Goal: Obtain resource: Download file/media

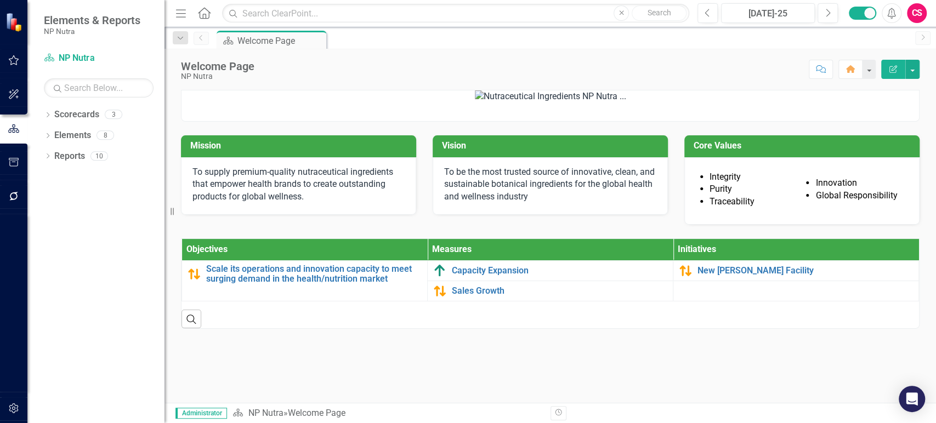
click at [923, 12] on div "CS" at bounding box center [917, 13] width 20 height 20
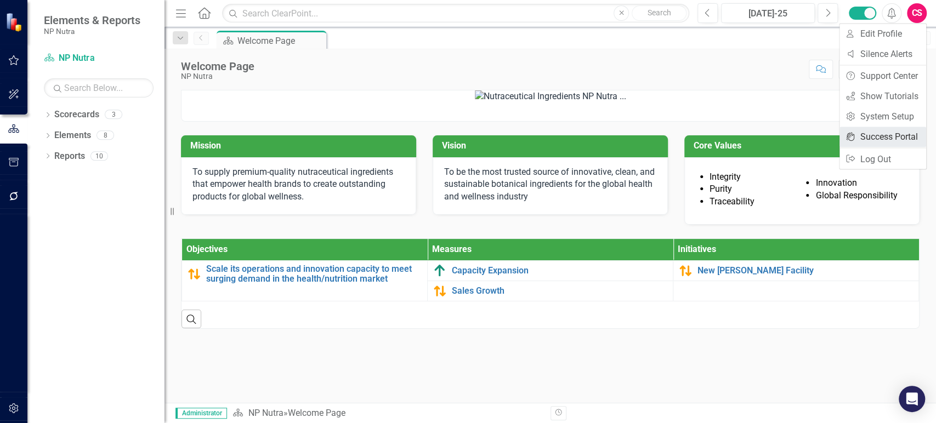
click at [863, 139] on link "icon.portal Success Portal" at bounding box center [882, 137] width 87 height 20
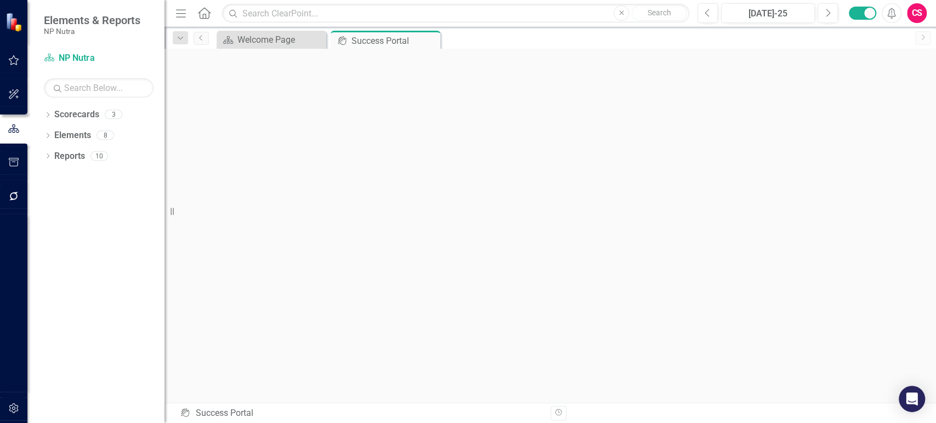
click at [911, 12] on div "CS" at bounding box center [917, 13] width 20 height 20
click at [877, 134] on link "icon.portal Success Portal" at bounding box center [882, 137] width 87 height 20
click at [14, 411] on icon "button" at bounding box center [14, 408] width 12 height 9
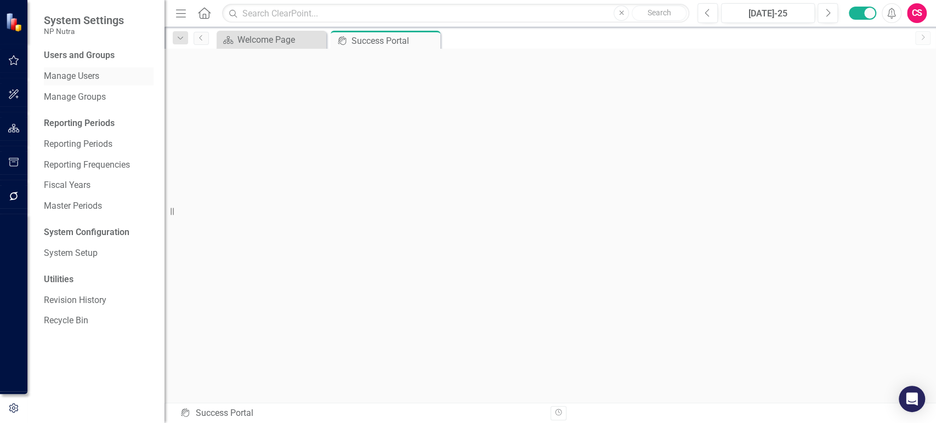
click at [86, 74] on link "Manage Users" at bounding box center [99, 76] width 110 height 13
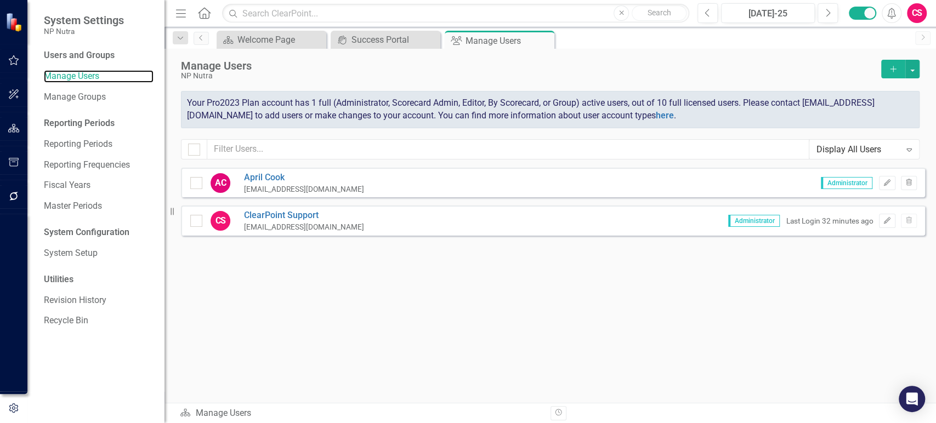
checkbox input "false"
click at [888, 183] on icon "Edit" at bounding box center [887, 183] width 8 height 7
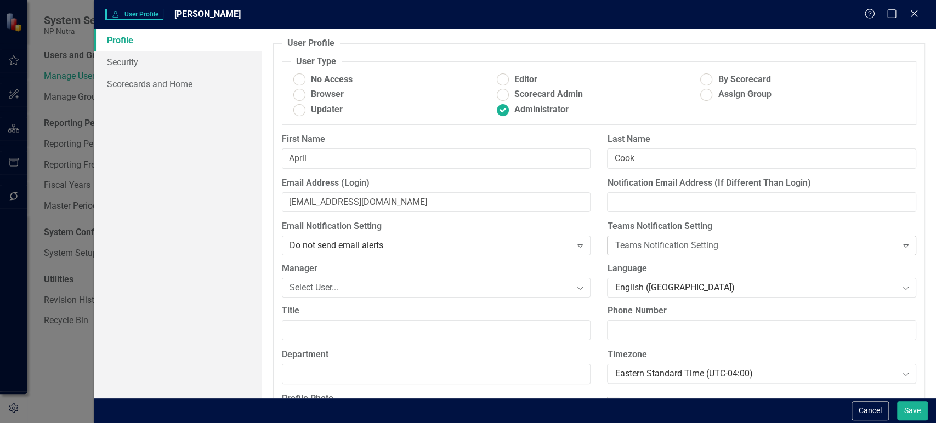
scroll to position [85, 0]
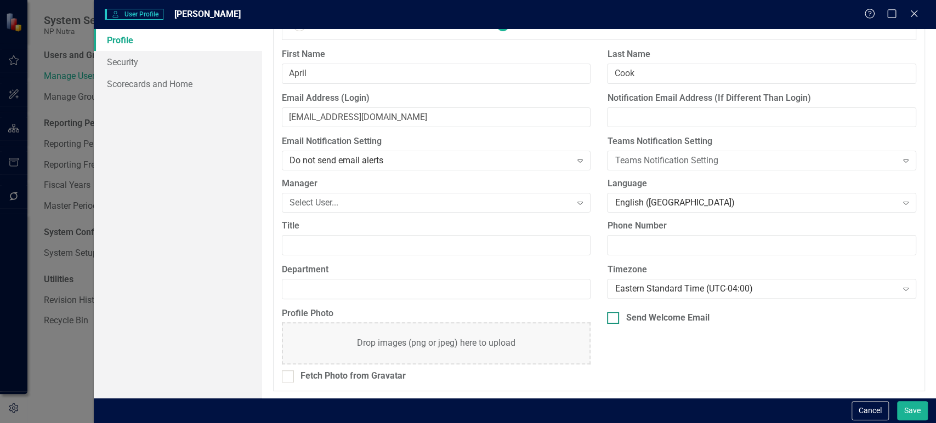
click at [655, 315] on div "Send Welcome Email" at bounding box center [667, 318] width 83 height 13
click at [614, 315] on input "Send Welcome Email" at bounding box center [610, 315] width 7 height 7
checkbox input "true"
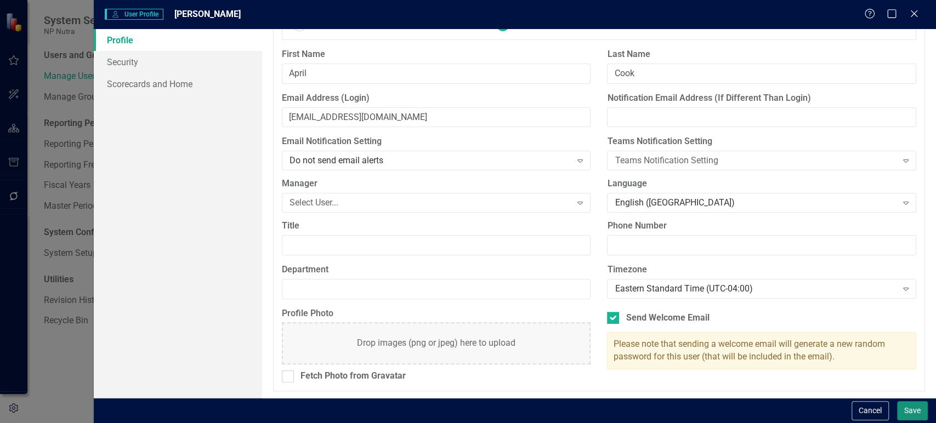
click at [911, 416] on button "Save" at bounding box center [912, 410] width 31 height 19
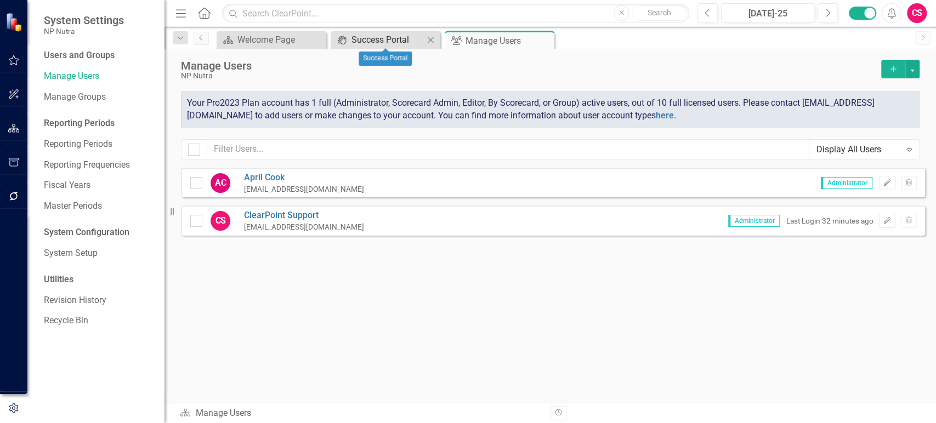
click at [365, 38] on div "Success Portal" at bounding box center [387, 40] width 72 height 14
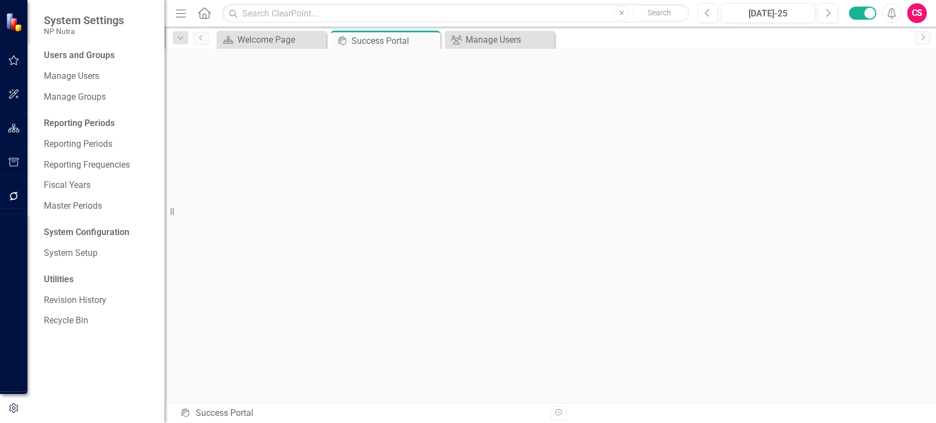
scroll to position [3, 0]
click at [9, 58] on icon "button" at bounding box center [14, 60] width 12 height 9
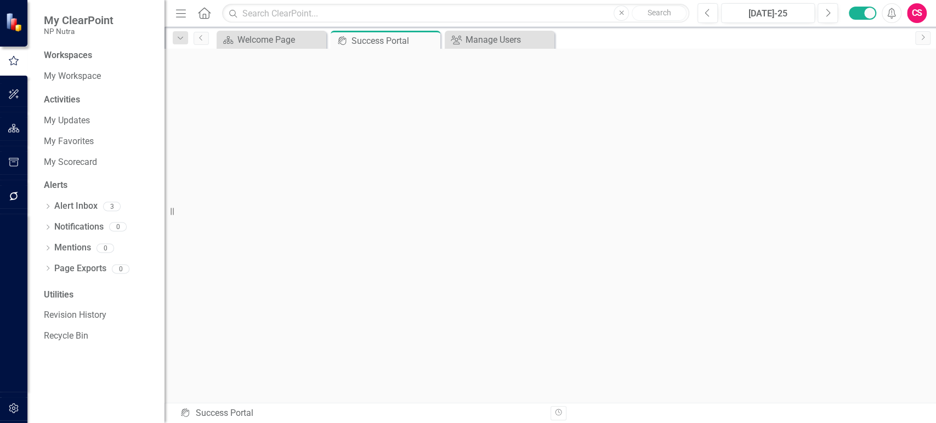
click at [201, 12] on icon "Home" at bounding box center [204, 13] width 14 height 12
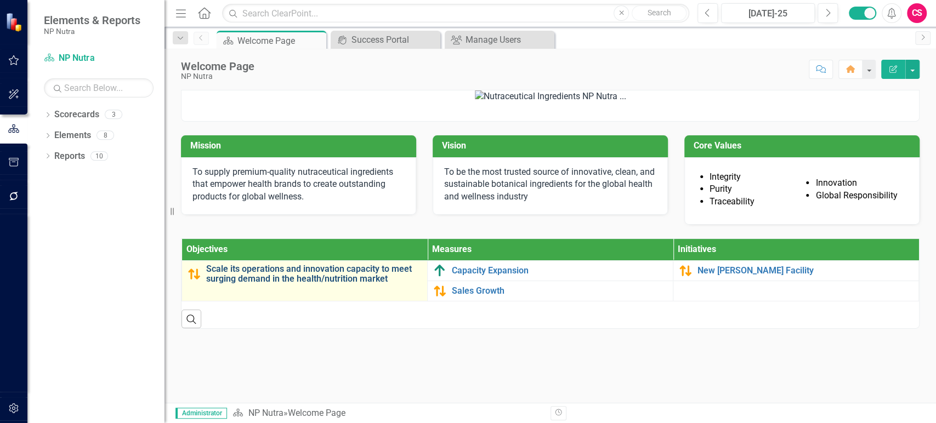
click at [307, 283] on link "Scale its operations and innovation capacity to meet surging demand in the heal…" at bounding box center [313, 273] width 215 height 19
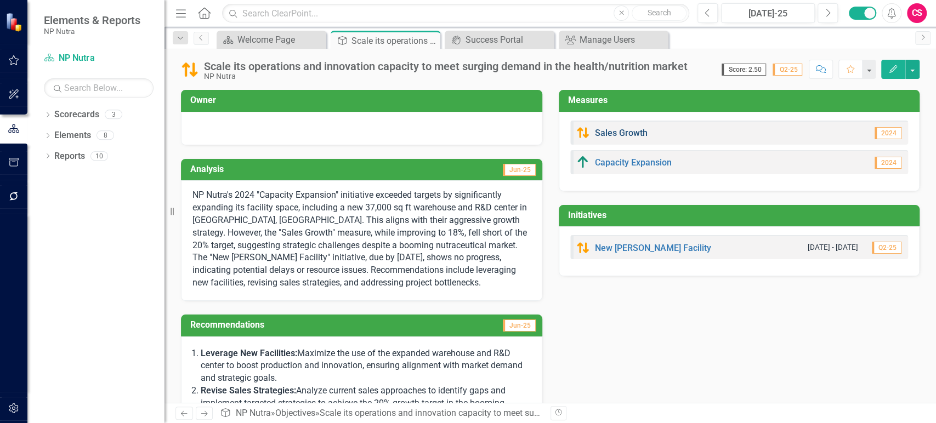
click at [612, 135] on link "Sales Growth" at bounding box center [621, 133] width 53 height 10
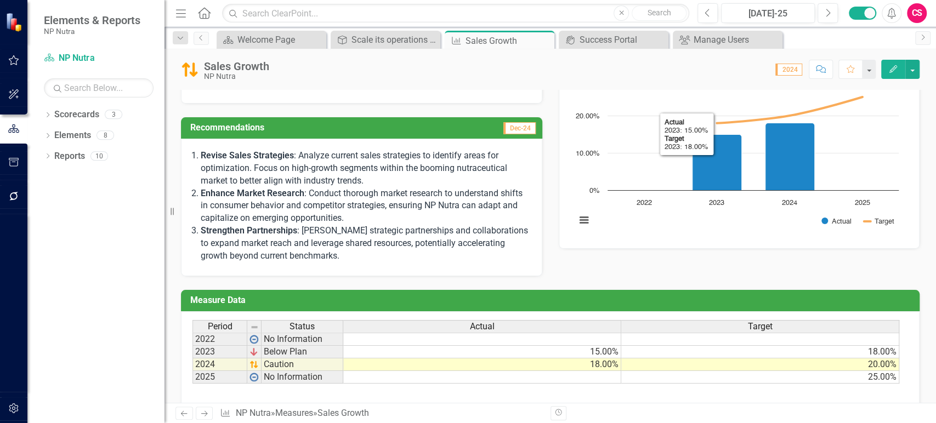
scroll to position [117, 0]
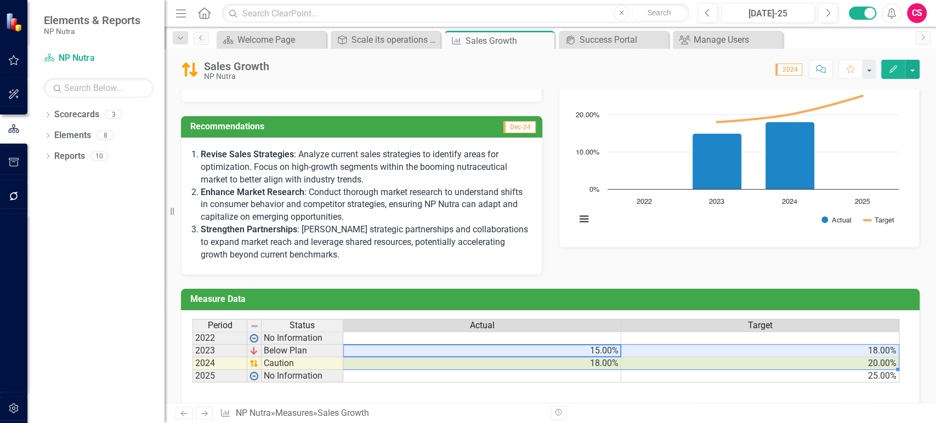
drag, startPoint x: 620, startPoint y: 353, endPoint x: 636, endPoint y: 349, distance: 16.9
click at [636, 349] on tbody "2022 No Information 2023 Below Plan 15.00% 18.00% 2024 Caution 18.00% 20.00% 20…" at bounding box center [545, 357] width 707 height 51
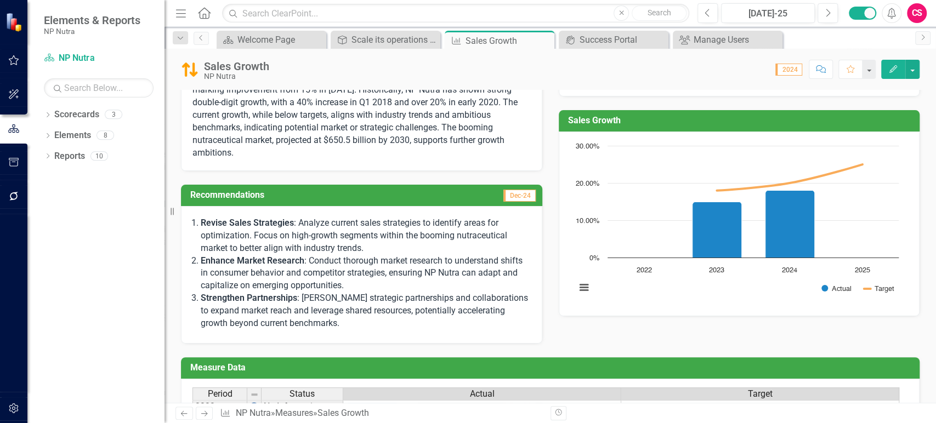
scroll to position [0, 0]
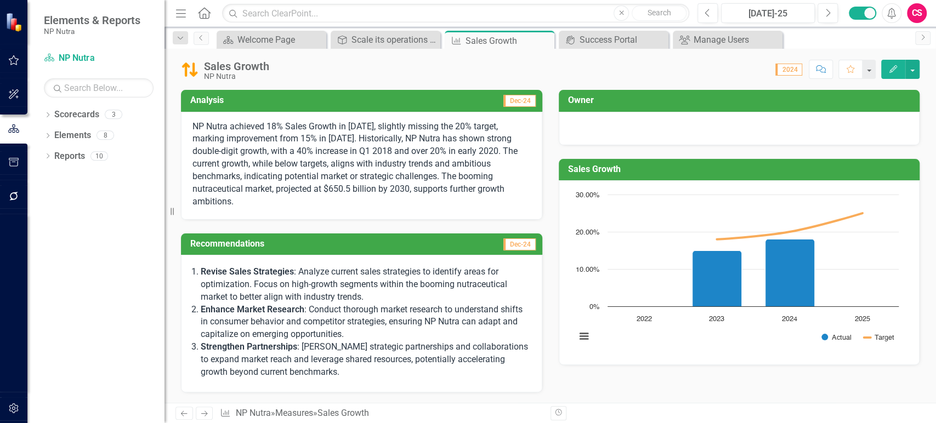
click at [447, 148] on span "NP Nutra achieved 18% Sales Growth in [DATE], slightly missing the 20% target, …" at bounding box center [354, 164] width 325 height 86
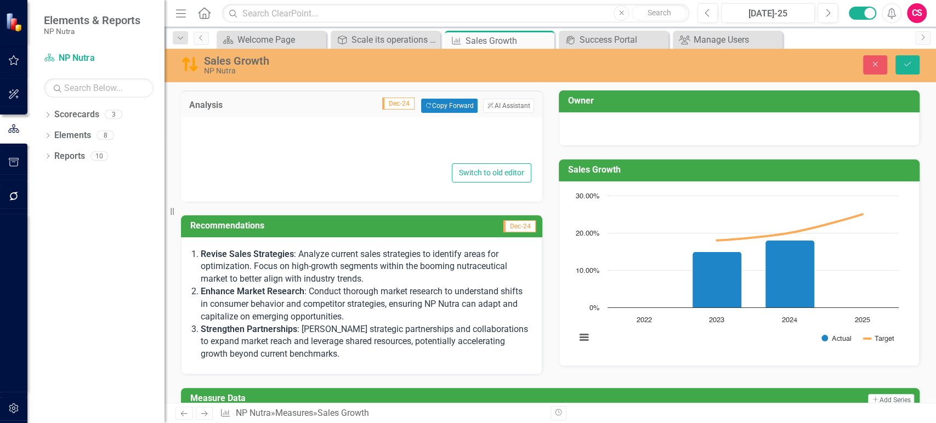
type textarea "<p><span style="font-size: 1rem;">NP Nutra achieved 18% Sales Growth in [DATE],…"
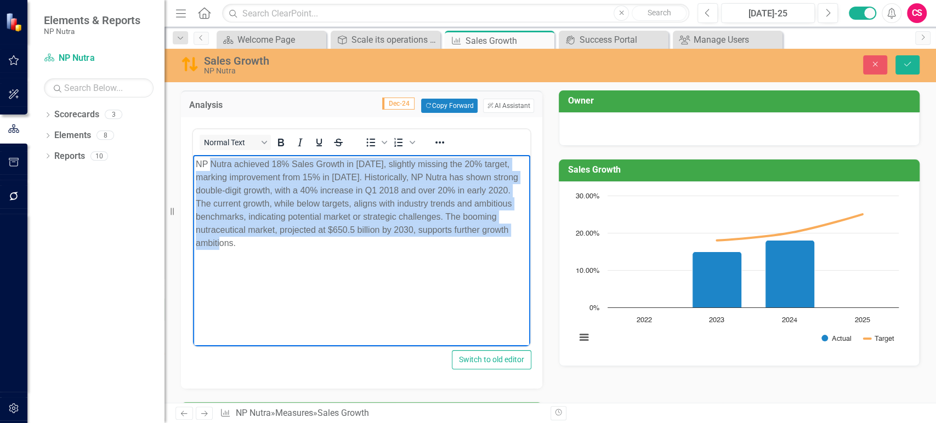
drag, startPoint x: 211, startPoint y: 162, endPoint x: 261, endPoint y: 240, distance: 92.8
click at [261, 240] on p "NP Nutra achieved 18% Sales Growth in [DATE], slightly missing the 20% target, …" at bounding box center [362, 204] width 332 height 92
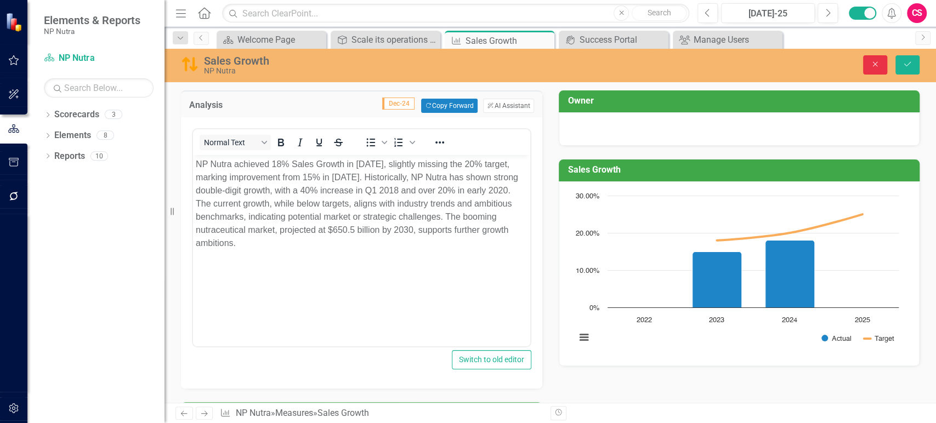
drag, startPoint x: 877, startPoint y: 71, endPoint x: 230, endPoint y: 32, distance: 648.1
click at [877, 70] on button "Close" at bounding box center [875, 64] width 24 height 19
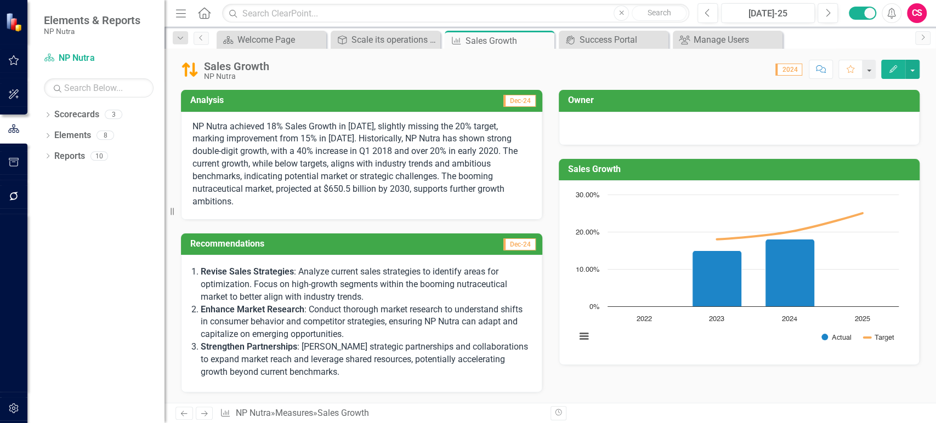
type textarea "15"
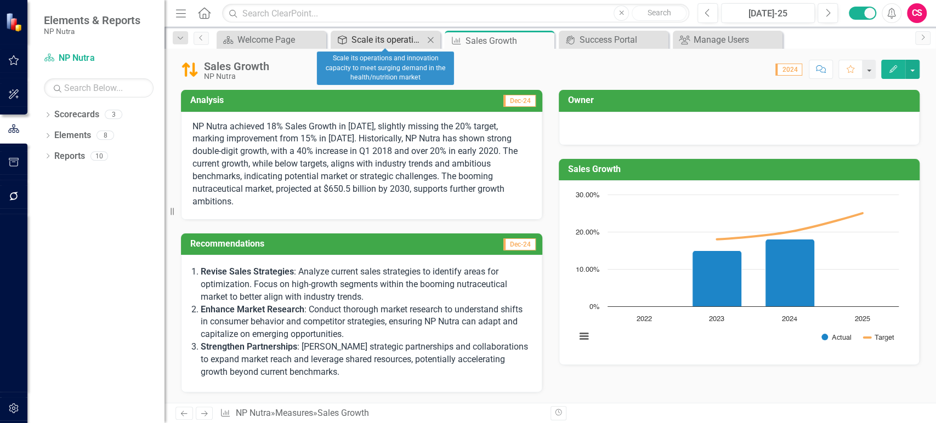
click at [372, 41] on div "Scale its operations and innovation capacity to meet surging demand in the heal…" at bounding box center [387, 40] width 72 height 14
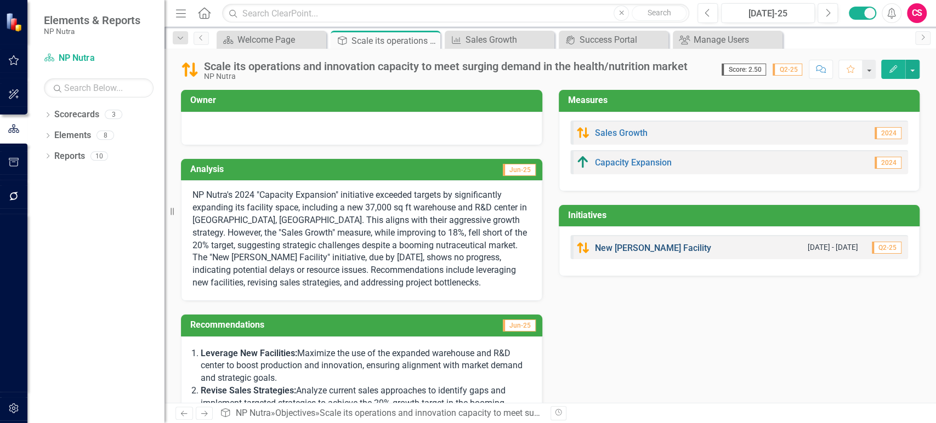
click at [632, 243] on link "New [PERSON_NAME] Facility" at bounding box center [653, 248] width 116 height 10
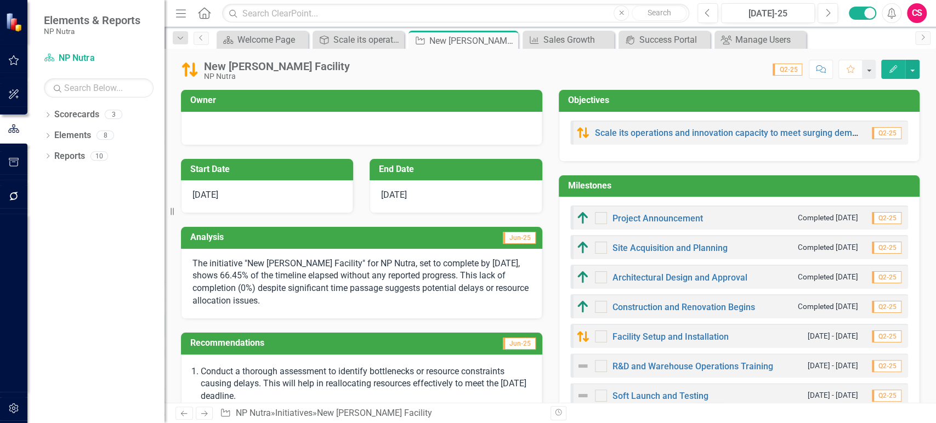
checkbox input "true"
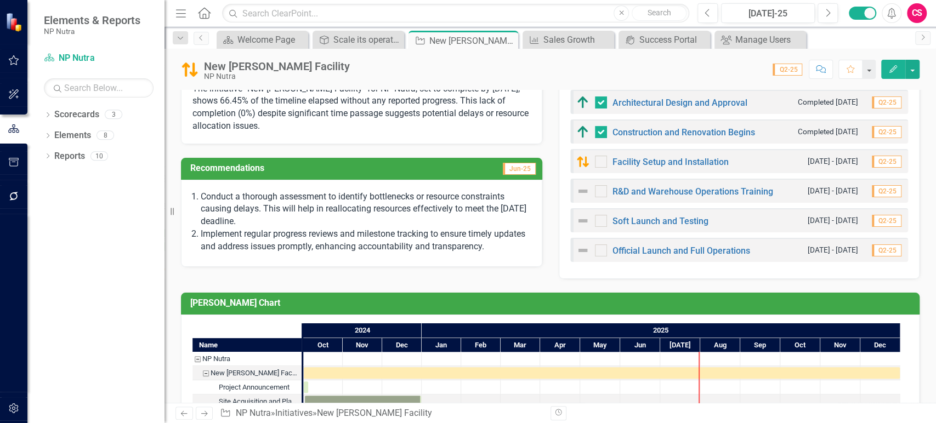
scroll to position [288, 0]
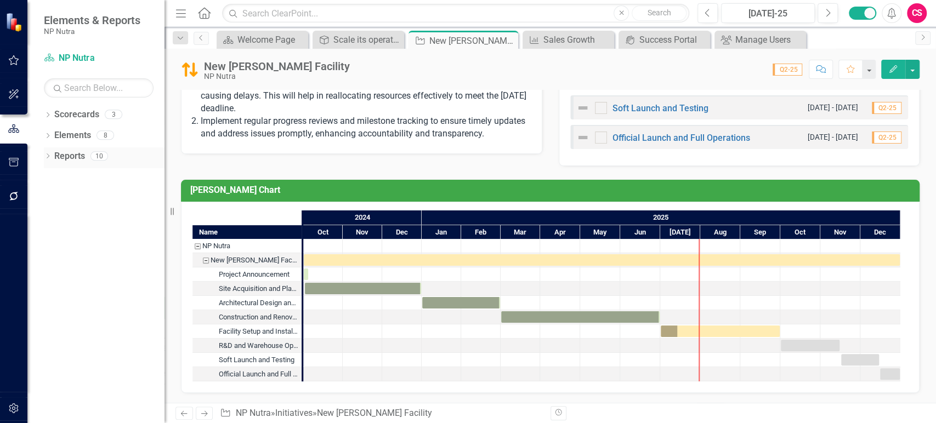
click at [48, 159] on icon "Dropdown" at bounding box center [48, 157] width 8 height 6
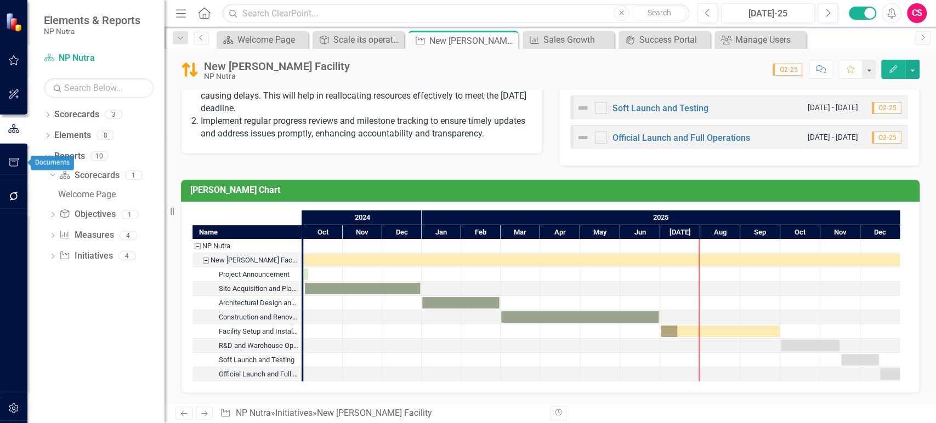
click at [16, 170] on button "button" at bounding box center [14, 162] width 25 height 23
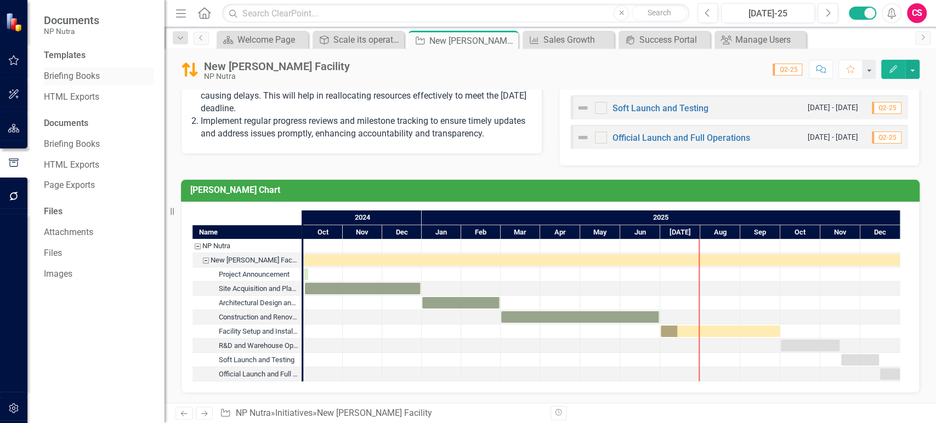
click at [75, 78] on link "Briefing Books" at bounding box center [99, 76] width 110 height 13
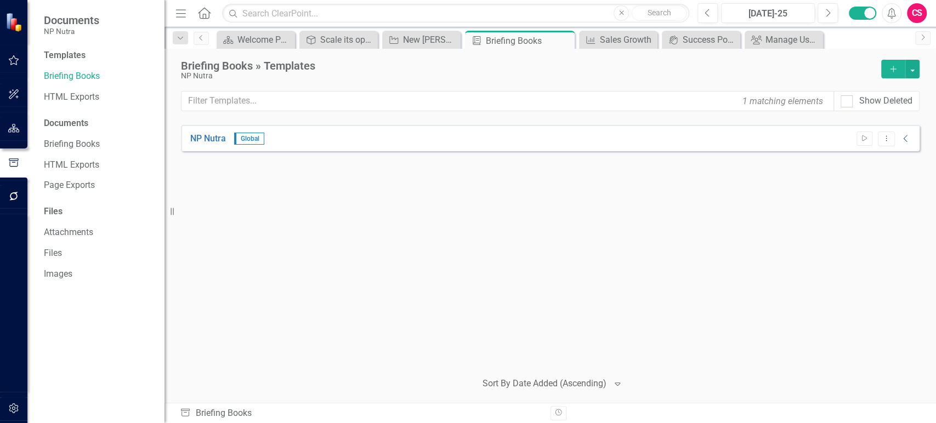
click at [902, 139] on icon "Collapse" at bounding box center [905, 138] width 11 height 9
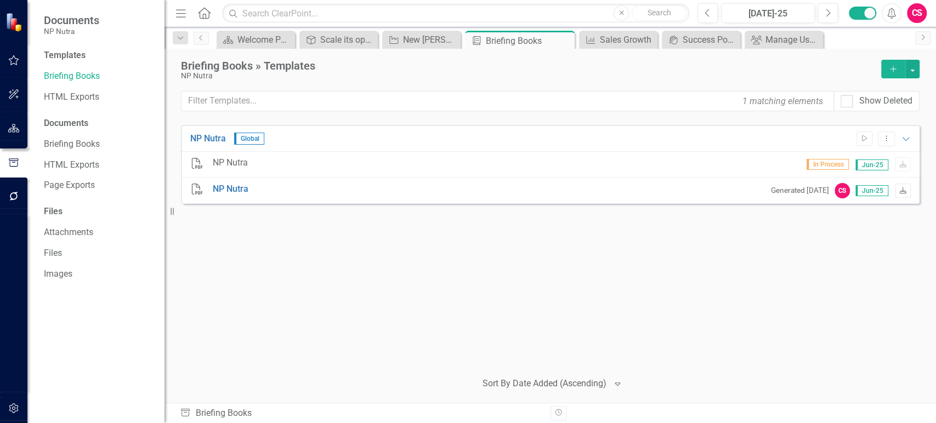
click at [905, 194] on icon "Download" at bounding box center [903, 191] width 8 height 7
click at [200, 10] on icon at bounding box center [204, 13] width 13 height 12
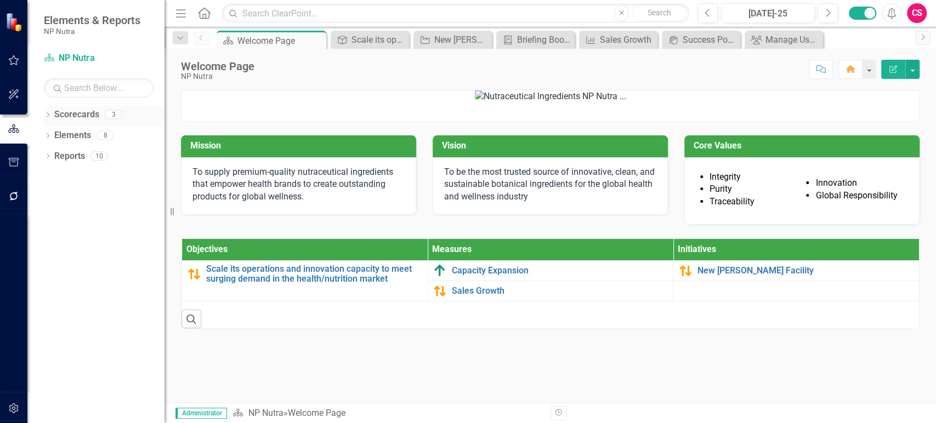
click at [47, 111] on div "Dropdown" at bounding box center [48, 115] width 8 height 9
click at [54, 139] on div "Dropdown NP Nutra" at bounding box center [106, 136] width 115 height 18
click at [54, 137] on icon "Dropdown" at bounding box center [53, 135] width 8 height 7
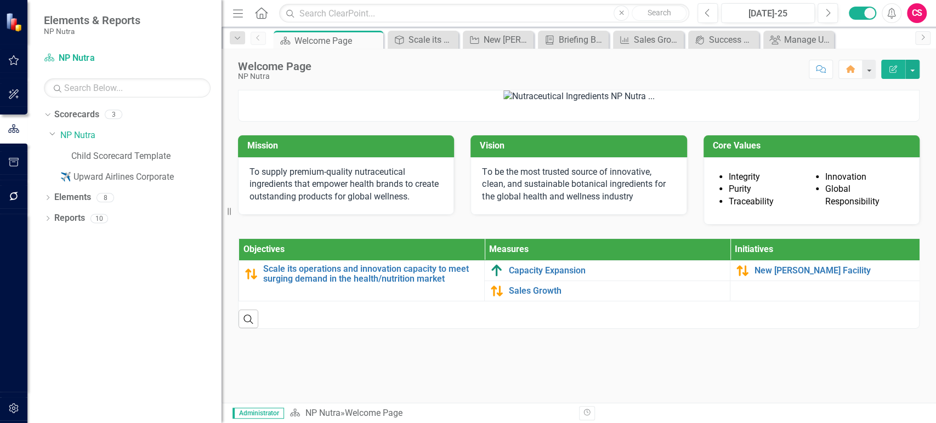
drag, startPoint x: 169, startPoint y: 142, endPoint x: 221, endPoint y: 143, distance: 52.1
click at [221, 143] on div "Resize" at bounding box center [225, 211] width 9 height 423
drag, startPoint x: 281, startPoint y: 75, endPoint x: 237, endPoint y: 74, distance: 44.4
click at [237, 74] on div "Welcome Page NP Nutra Score: N/A [DATE]-25 Completed Comment Home Edit Report" at bounding box center [578, 65] width 714 height 33
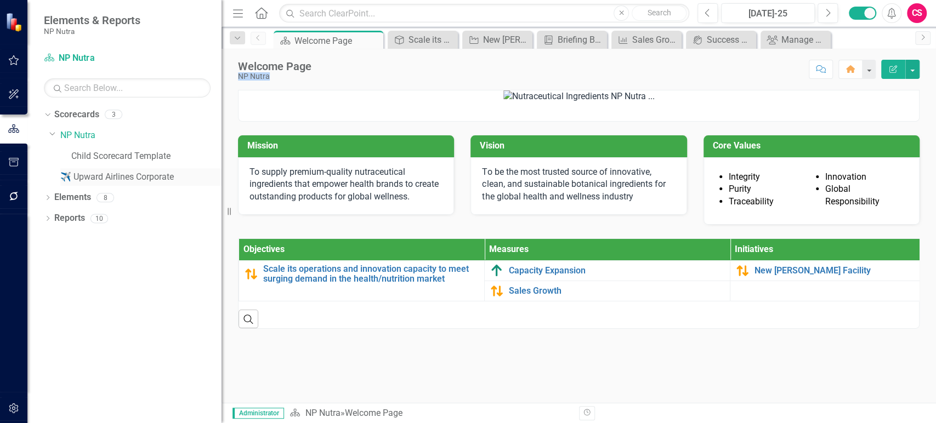
click at [92, 175] on link "✈️ Upward Airlines Corporate" at bounding box center [140, 177] width 161 height 13
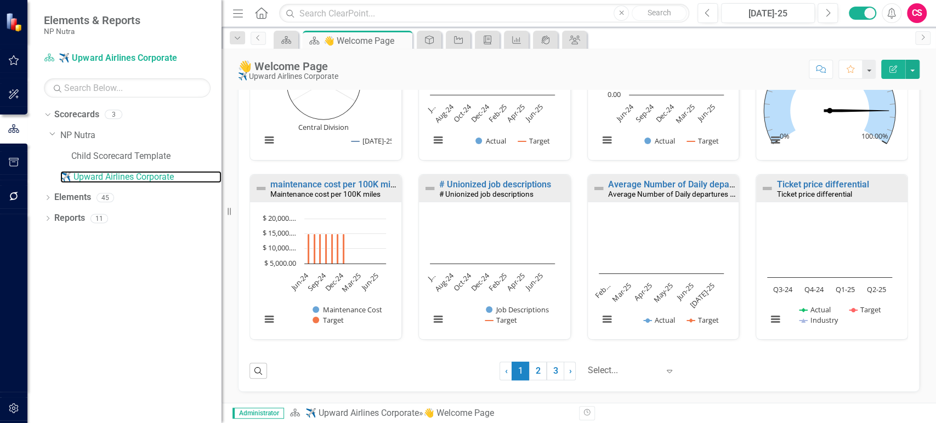
scroll to position [485, 0]
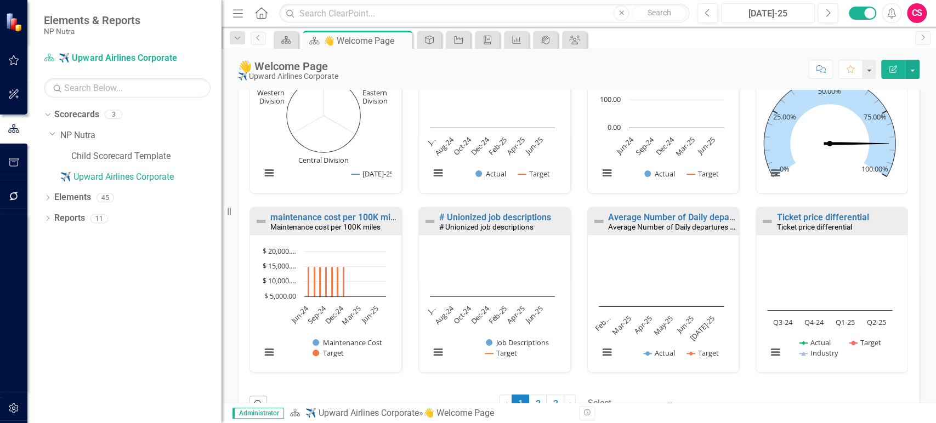
click at [755, 15] on div "[DATE]-25" at bounding box center [768, 13] width 86 height 13
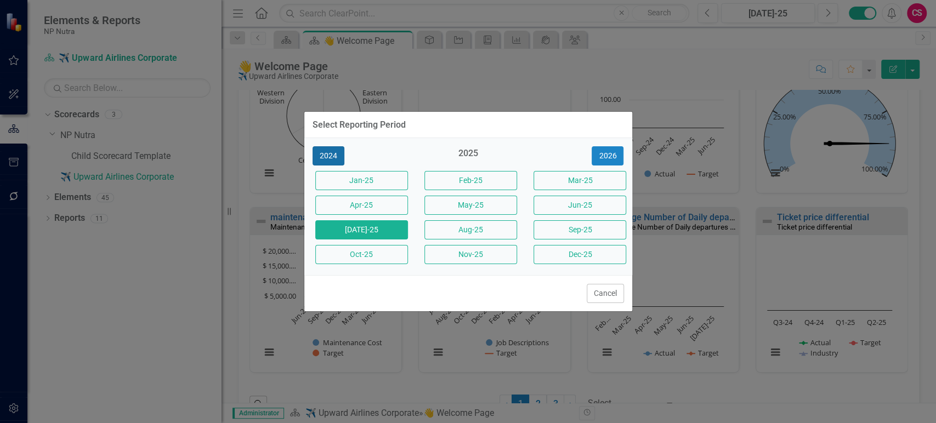
click at [338, 164] on button "2024" at bounding box center [328, 155] width 32 height 19
click at [338, 164] on button "2023" at bounding box center [328, 155] width 32 height 19
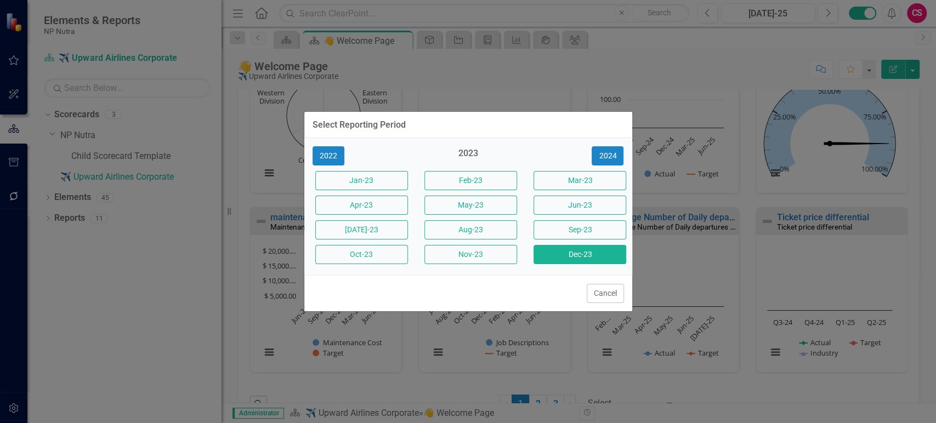
click at [596, 258] on button "Dec-23" at bounding box center [579, 254] width 93 height 19
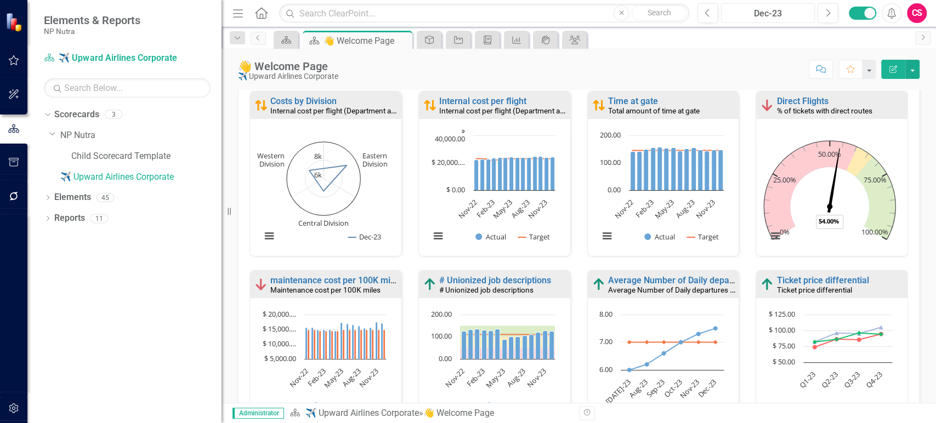
scroll to position [313, 0]
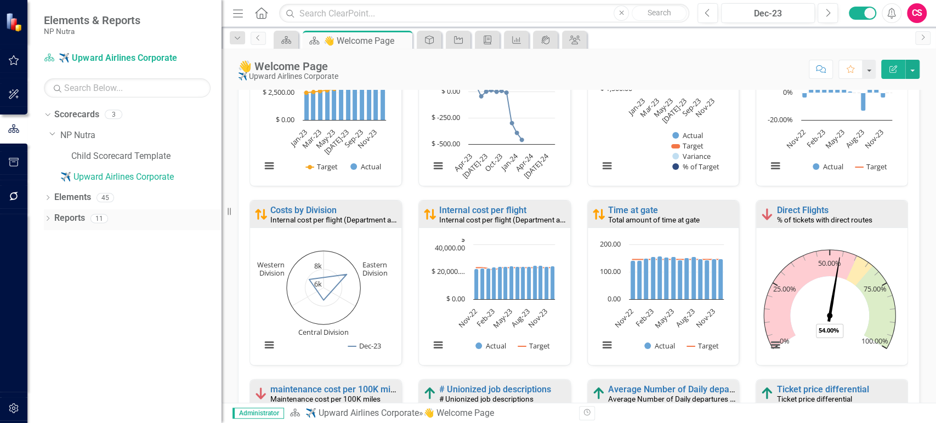
click at [44, 217] on icon "Dropdown" at bounding box center [48, 220] width 8 height 6
click at [92, 135] on link "NP Nutra" at bounding box center [140, 135] width 161 height 13
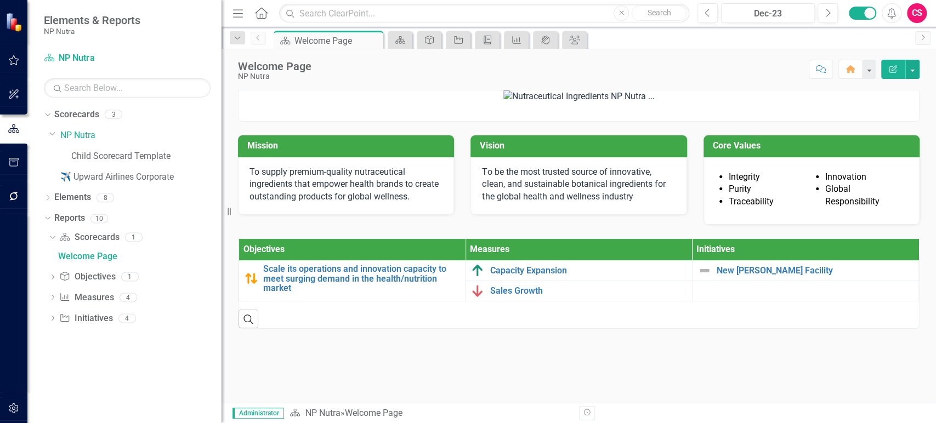
click at [15, 157] on button "button" at bounding box center [14, 162] width 25 height 23
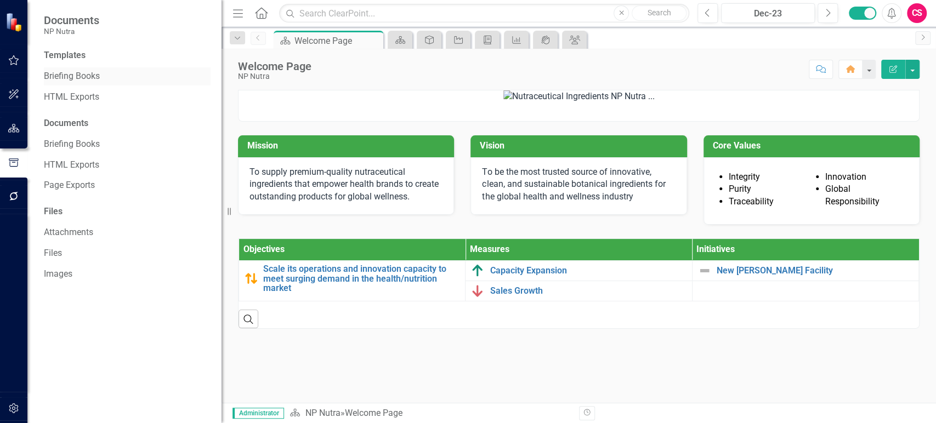
click at [88, 75] on link "Briefing Books" at bounding box center [127, 76] width 167 height 13
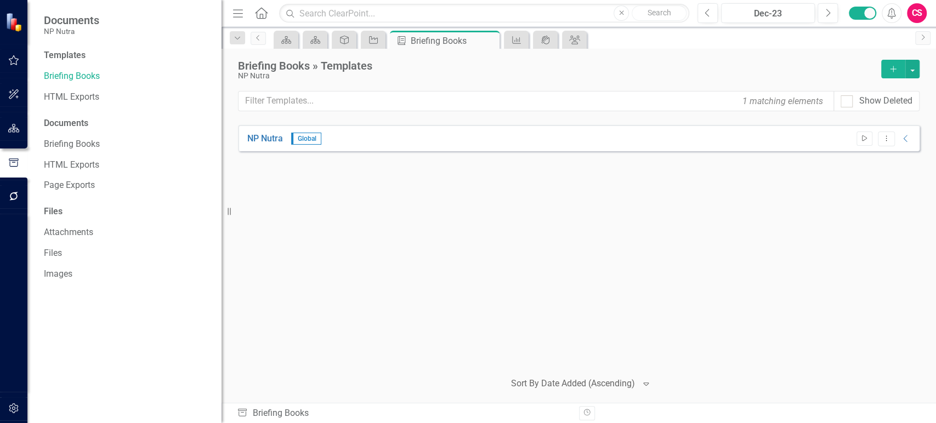
click at [868, 137] on icon "Start" at bounding box center [864, 138] width 8 height 7
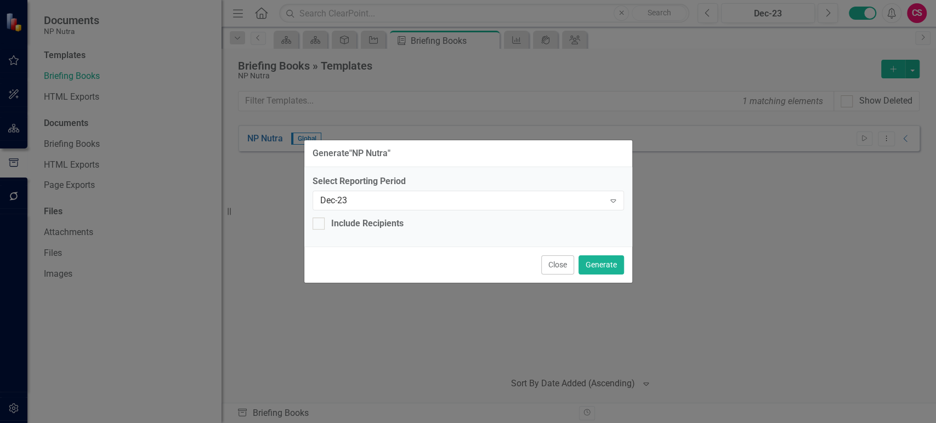
click at [542, 263] on button "Close" at bounding box center [557, 264] width 33 height 19
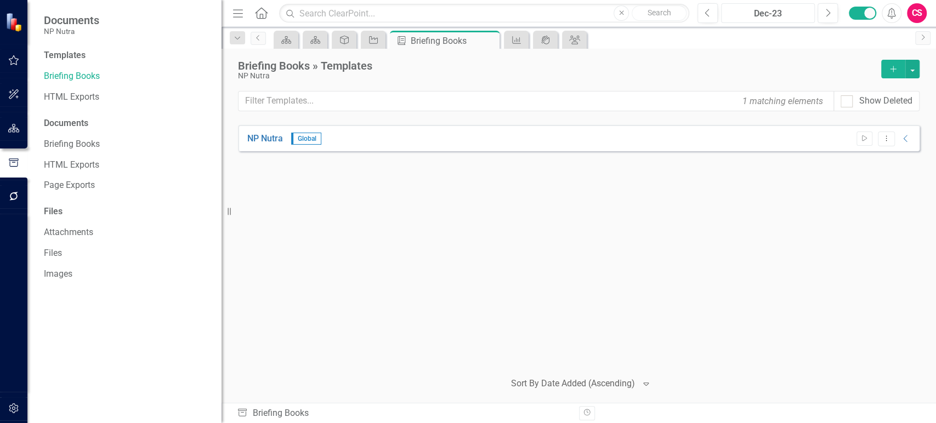
click at [789, 15] on div "Dec-23" at bounding box center [768, 13] width 86 height 13
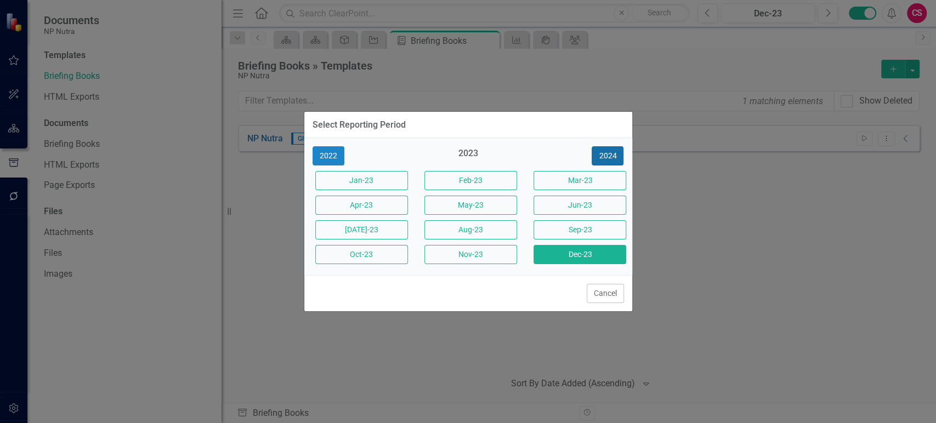
click at [612, 151] on button "2024" at bounding box center [608, 155] width 32 height 19
click at [612, 151] on button "2025" at bounding box center [608, 155] width 32 height 19
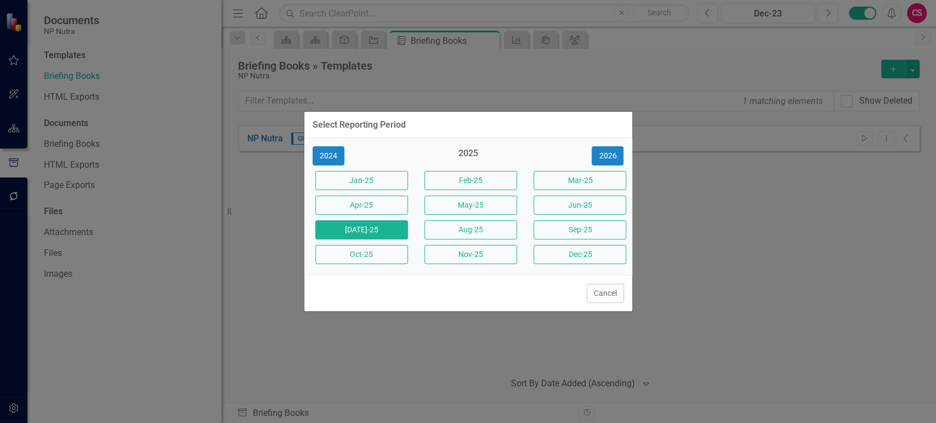
click at [391, 232] on button "[DATE]-25" at bounding box center [361, 229] width 93 height 19
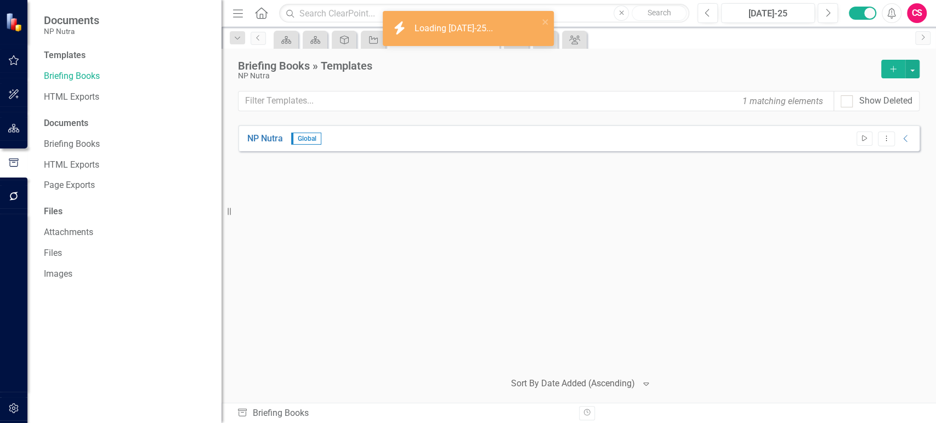
click at [864, 137] on icon "Start" at bounding box center [864, 138] width 8 height 7
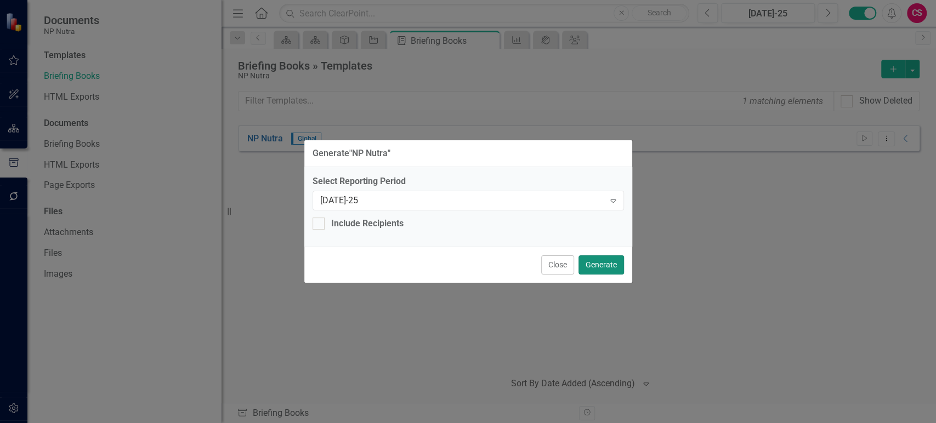
click at [605, 256] on button "Generate" at bounding box center [601, 264] width 46 height 19
